Goal: Task Accomplishment & Management: Use online tool/utility

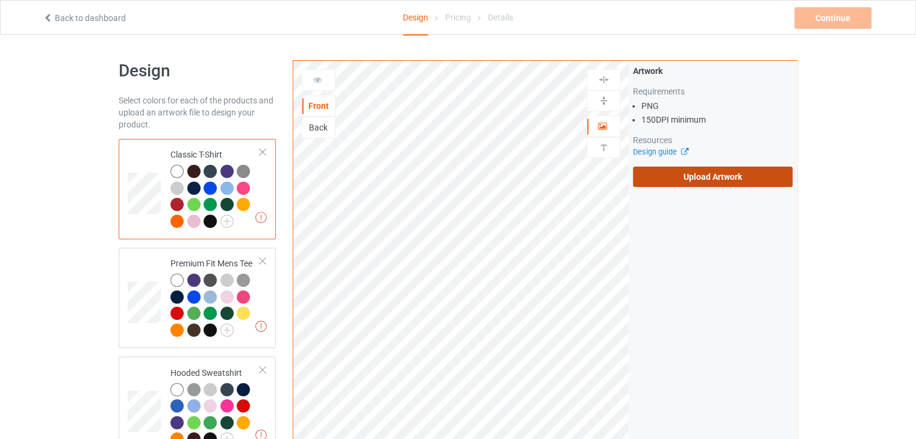
click at [674, 178] on label "Upload Artwork" at bounding box center [713, 177] width 160 height 20
click at [0, 0] on input "Upload Artwork" at bounding box center [0, 0] width 0 height 0
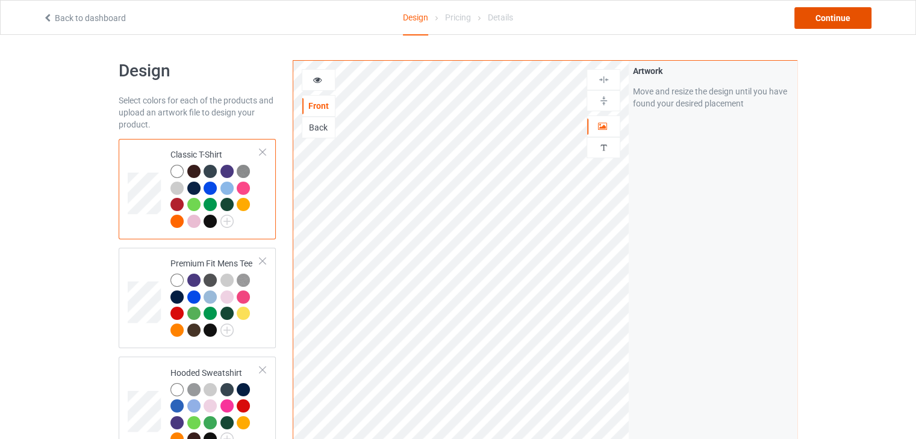
click at [842, 14] on div "Continue" at bounding box center [832, 18] width 77 height 22
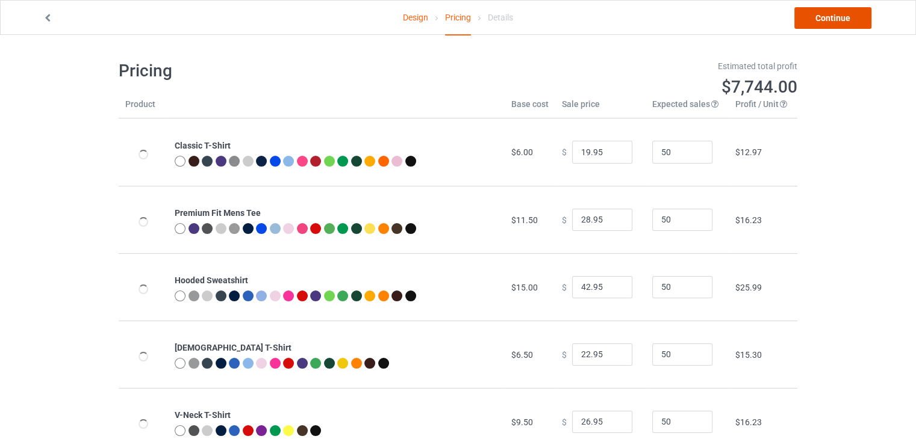
click at [816, 20] on link "Continue" at bounding box center [832, 18] width 77 height 22
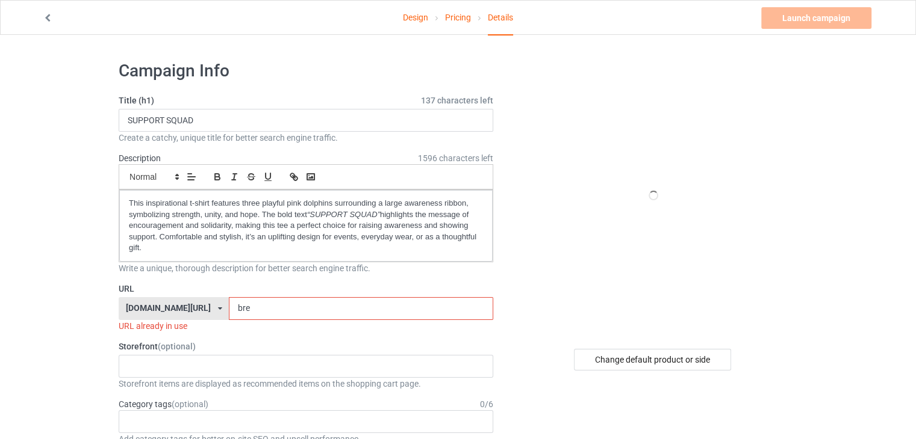
click at [246, 306] on input "bre" at bounding box center [361, 308] width 264 height 23
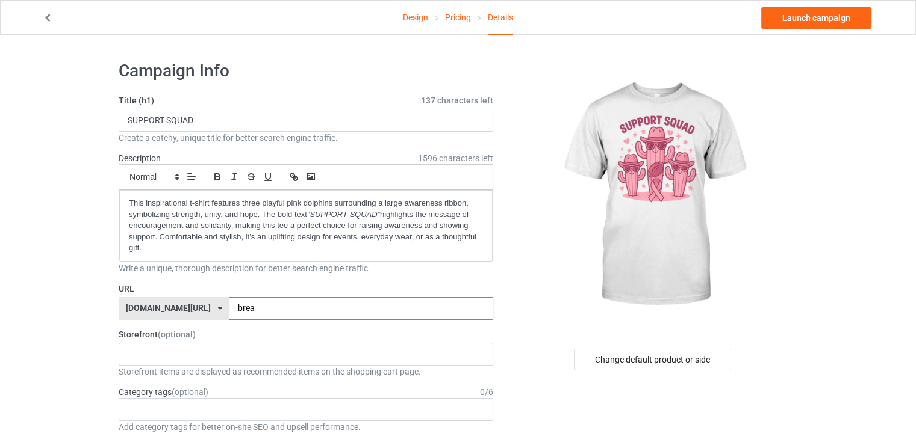
type input "brea"
click at [248, 131] on input "SUPPORT SQUAD" at bounding box center [306, 120] width 374 height 23
paste input "upport Squad Cactus Design"
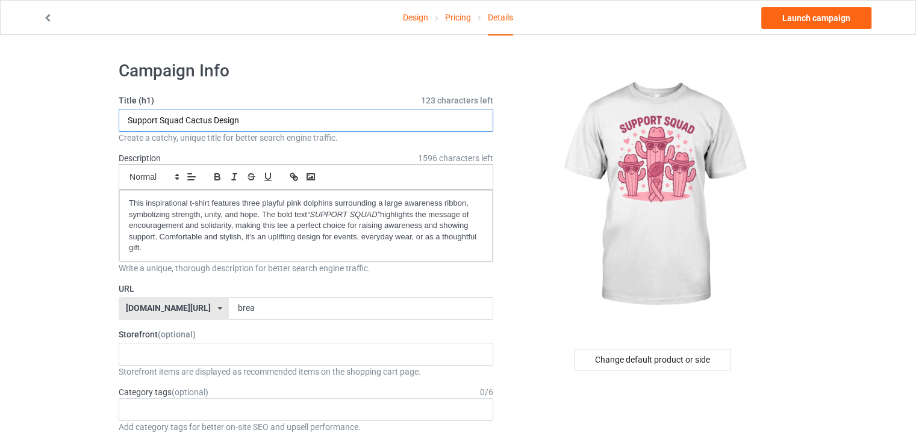
type input "Support Squad Cactus Design"
drag, startPoint x: 145, startPoint y: 248, endPoint x: 137, endPoint y: 208, distance: 40.6
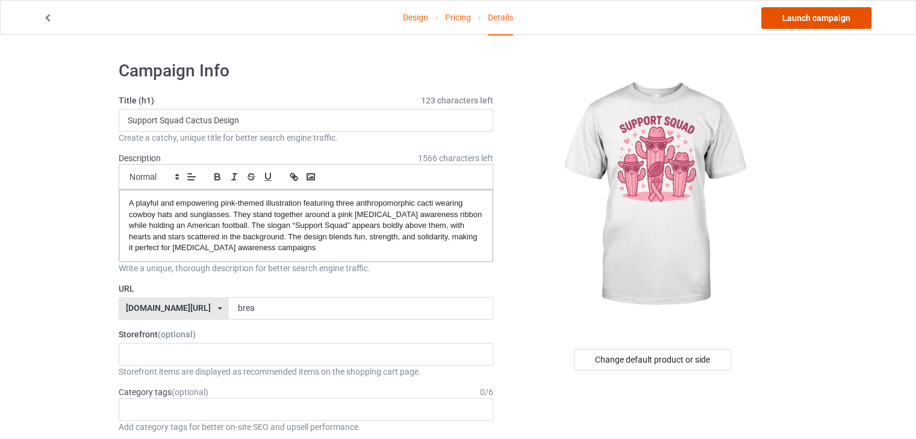
click at [786, 13] on link "Launch campaign" at bounding box center [816, 18] width 110 height 22
